Goal: Navigation & Orientation: Find specific page/section

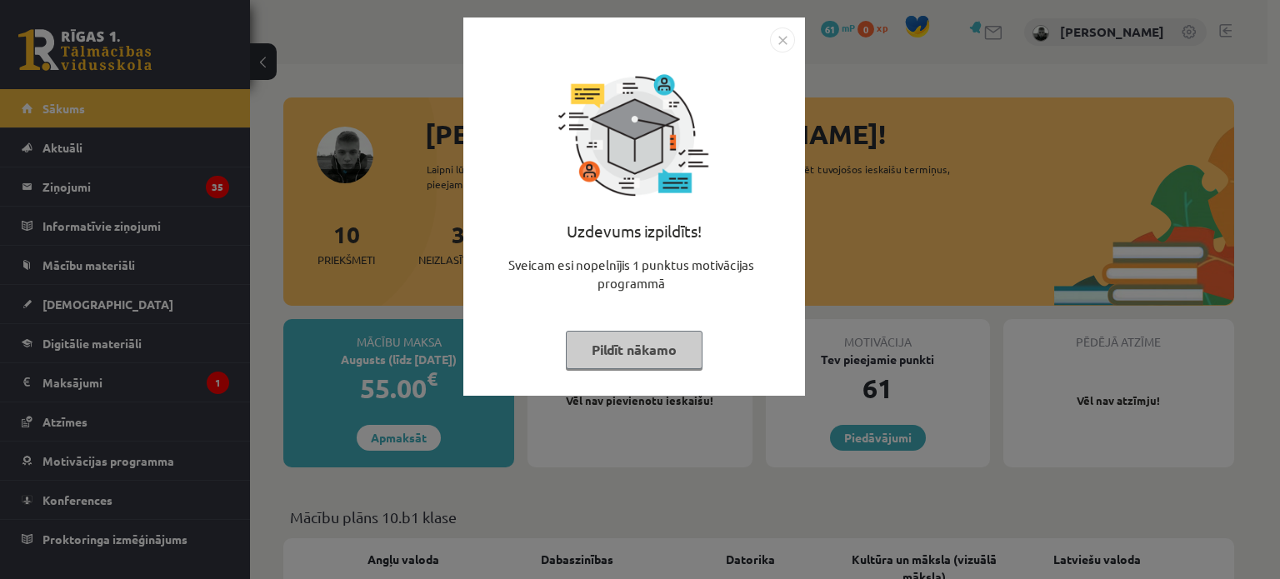
click at [679, 349] on button "Pildīt nākamo" at bounding box center [634, 350] width 137 height 38
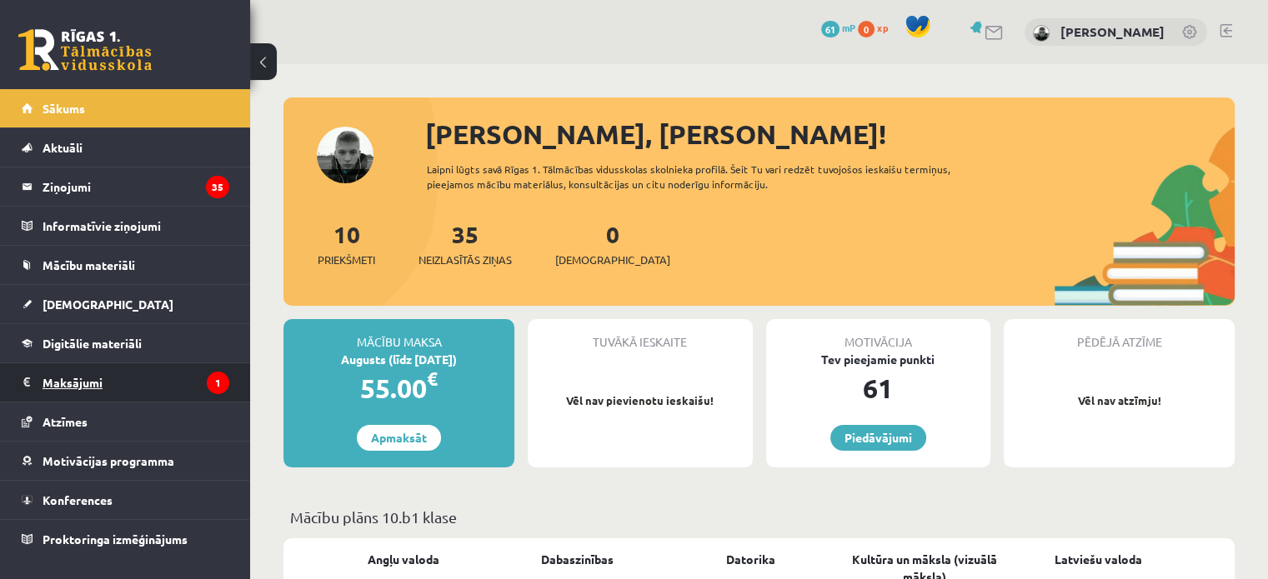
click at [117, 383] on legend "Maksājumi 1" at bounding box center [136, 382] width 187 height 38
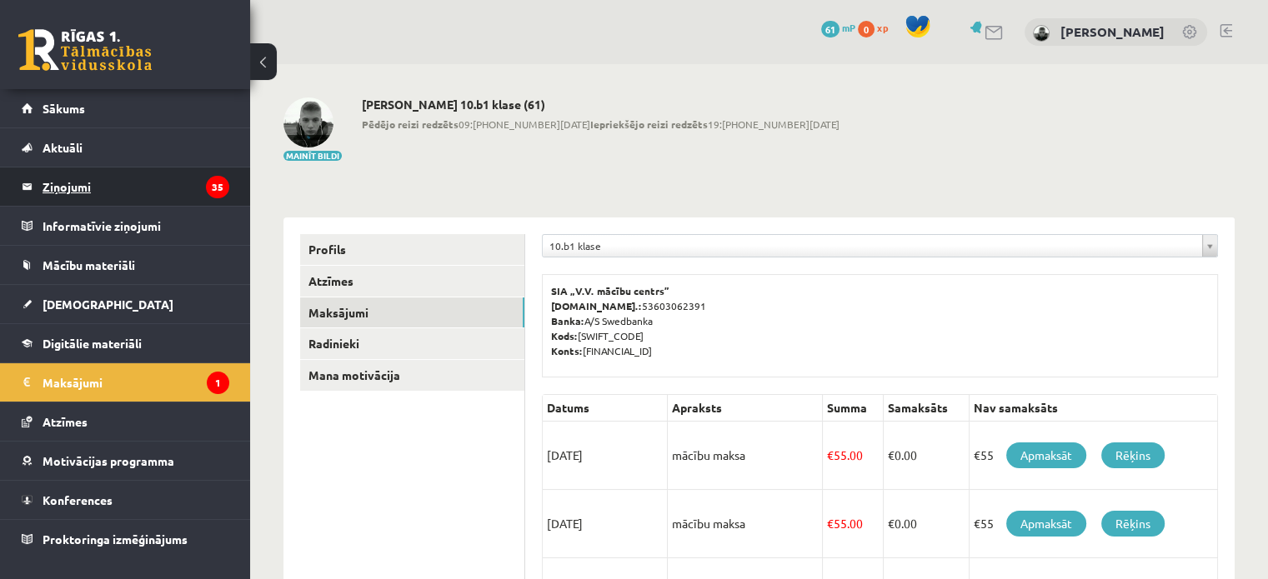
click at [153, 204] on legend "Ziņojumi 35" at bounding box center [136, 187] width 187 height 38
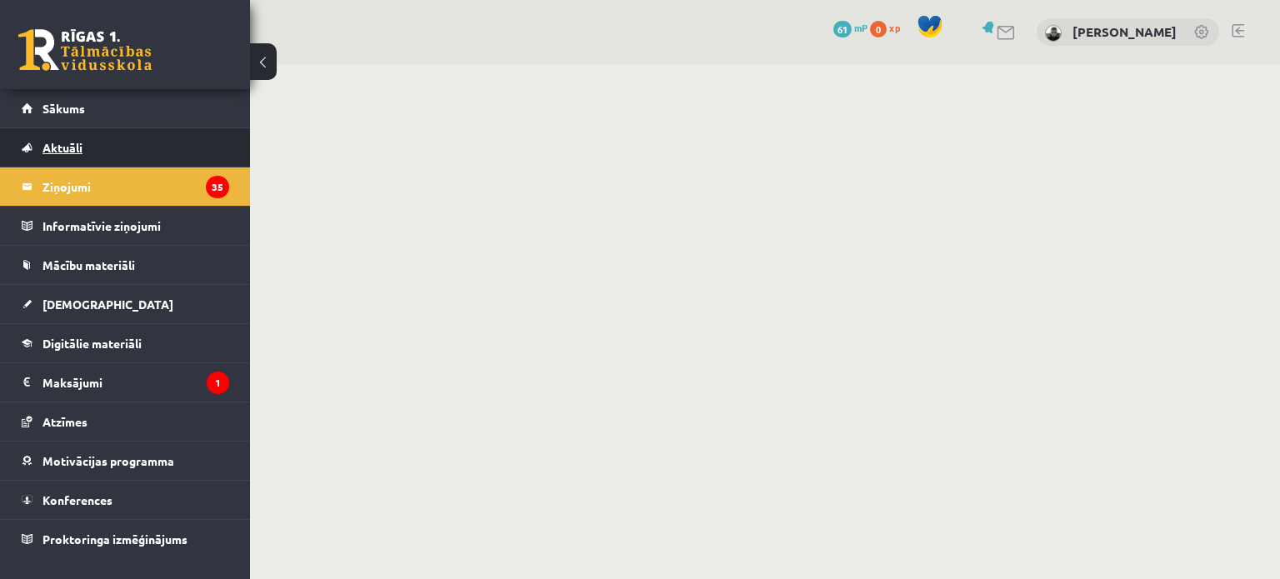
click at [148, 136] on link "Aktuāli" at bounding box center [126, 147] width 208 height 38
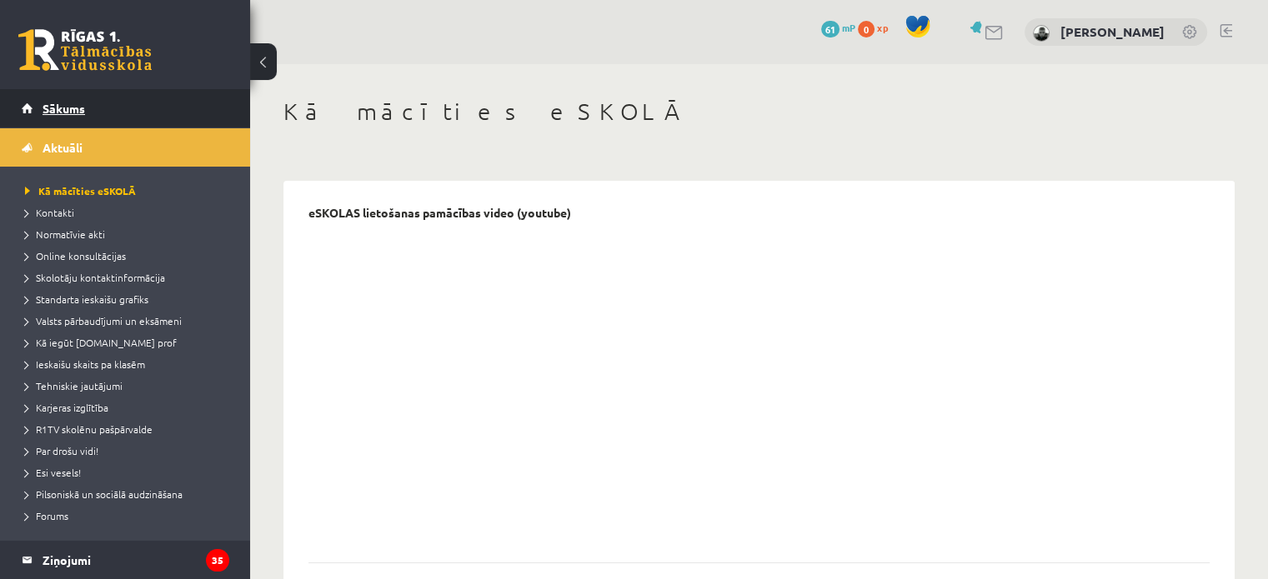
click at [133, 105] on link "Sākums" at bounding box center [126, 108] width 208 height 38
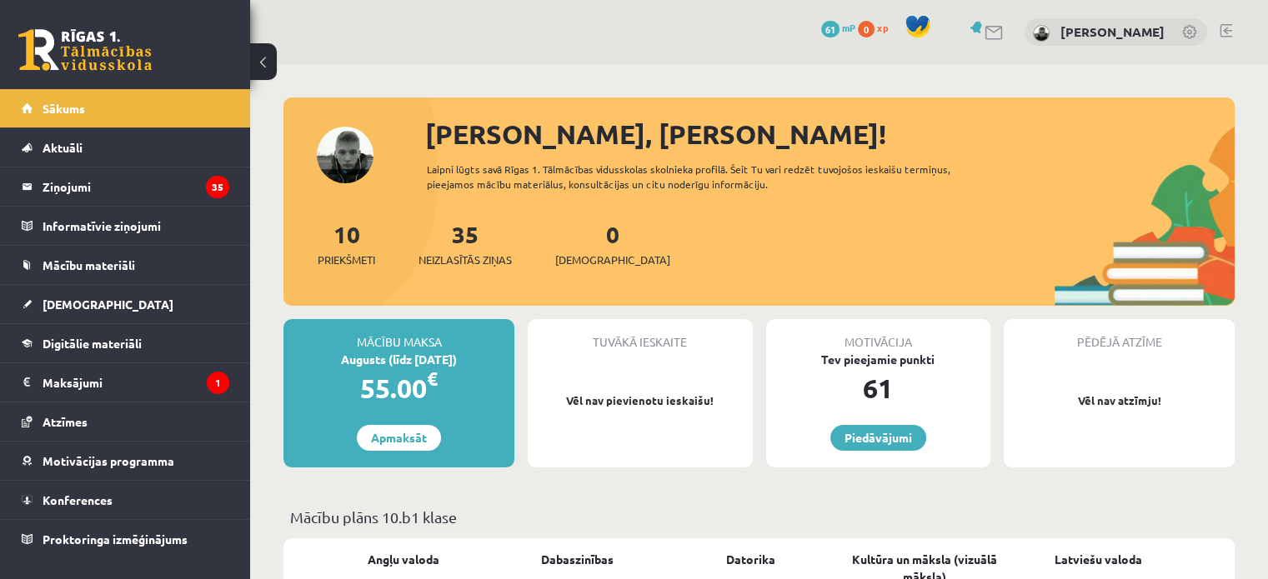
click at [1222, 24] on link at bounding box center [1226, 30] width 13 height 13
